Goal: Information Seeking & Learning: Find specific page/section

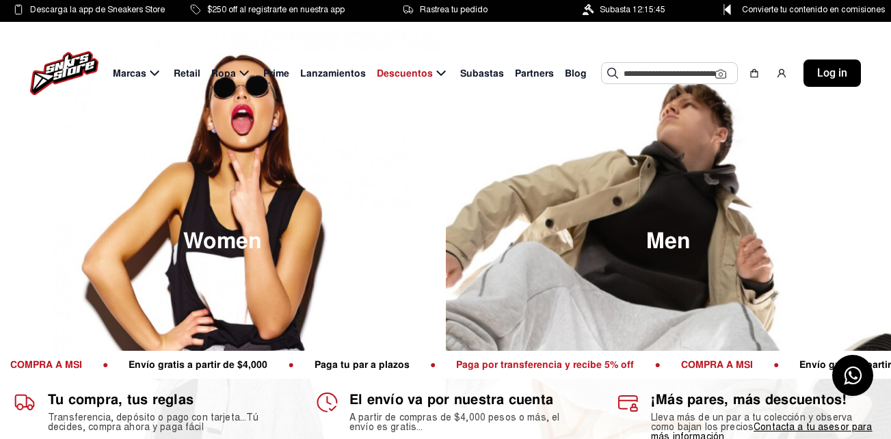
click at [647, 75] on input "text" at bounding box center [670, 73] width 92 height 21
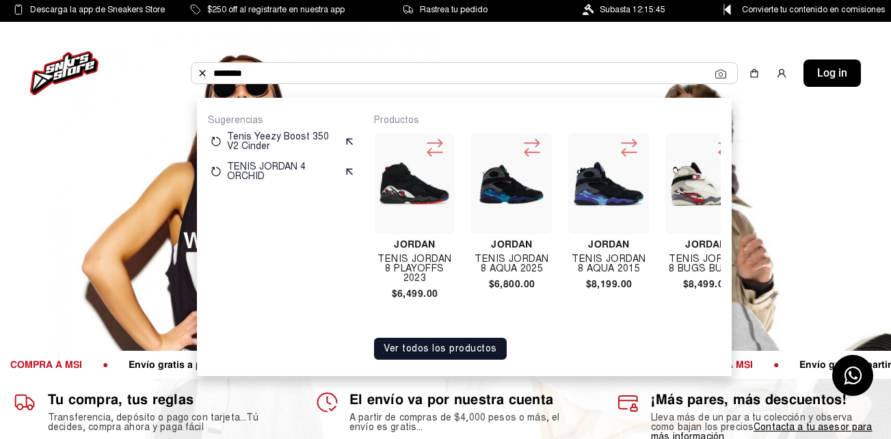
type input "********"
click at [501, 211] on img at bounding box center [512, 184] width 70 height 70
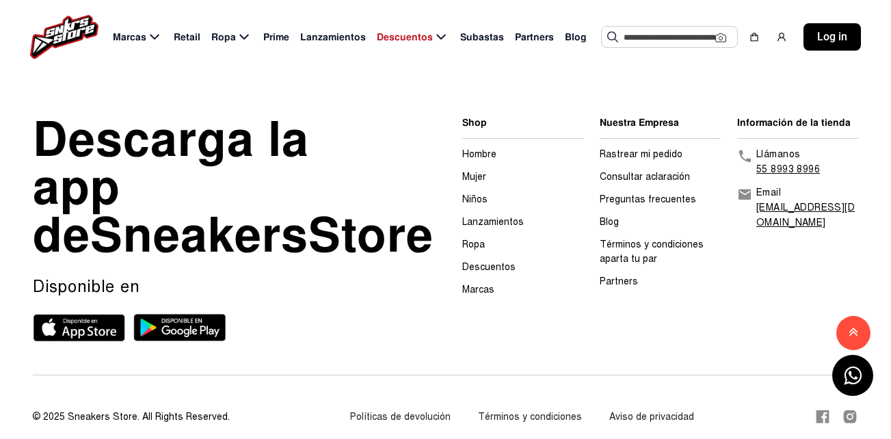
scroll to position [1981, 0]
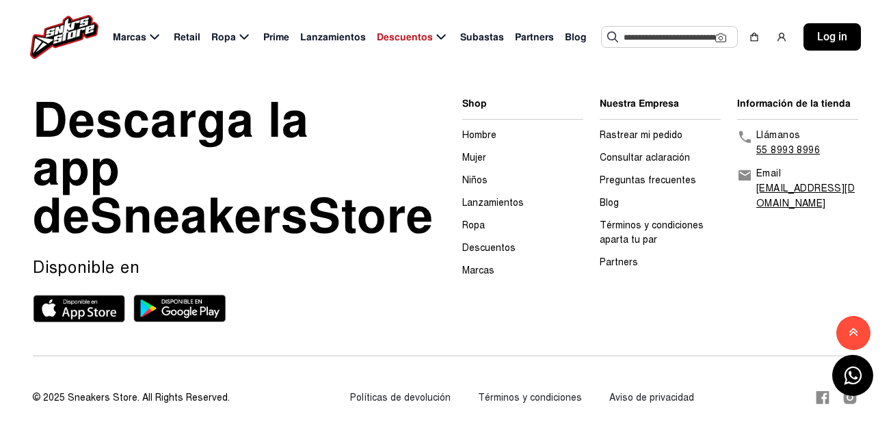
click at [631, 174] on link "Preguntas frecuentes" at bounding box center [648, 180] width 96 height 12
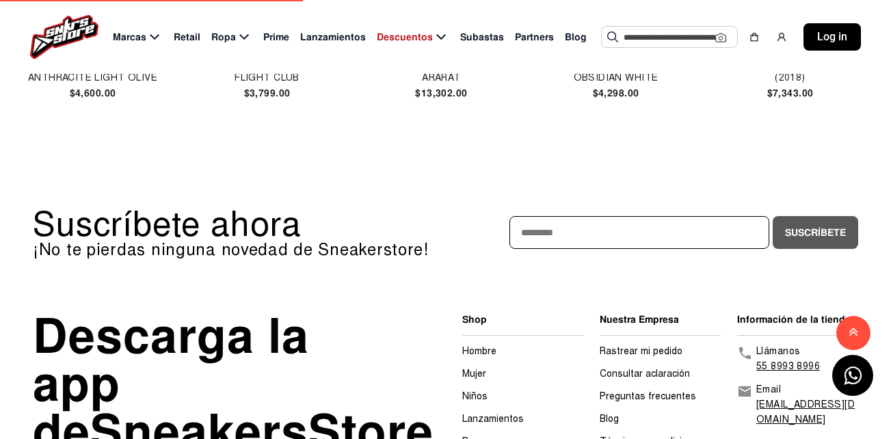
scroll to position [1972, 0]
